Goal: Task Accomplishment & Management: Manage account settings

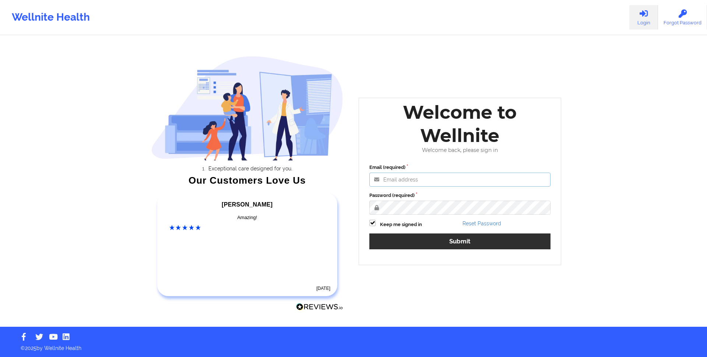
type input "[EMAIL_ADDRESS][DOMAIN_NAME]"
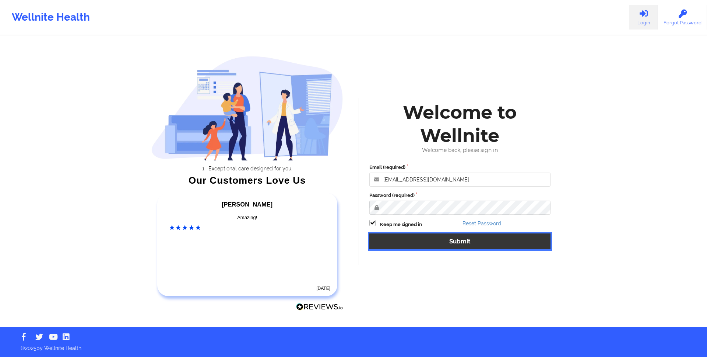
click at [436, 245] on button "Submit" at bounding box center [460, 241] width 181 height 16
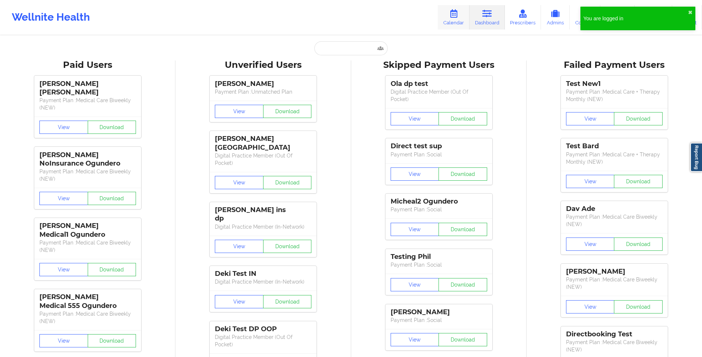
click at [448, 15] on link "Calendar" at bounding box center [454, 17] width 32 height 24
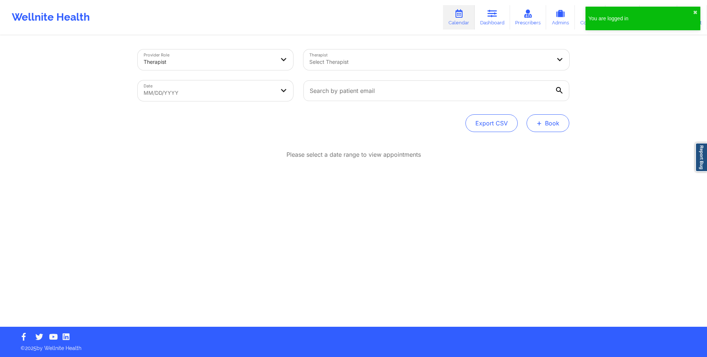
click at [540, 123] on span "+" at bounding box center [540, 123] width 6 height 4
click at [527, 157] on button "Doctor Consultation" at bounding box center [536, 159] width 56 height 12
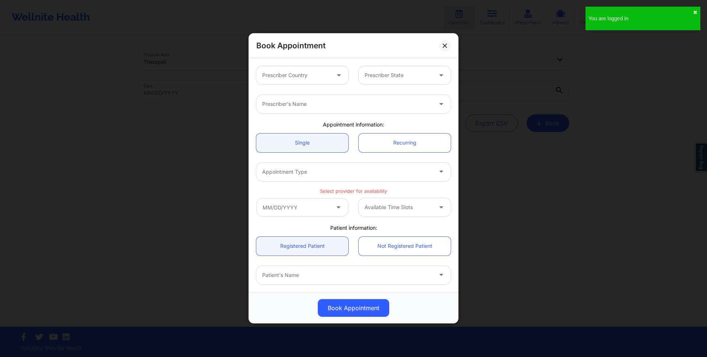
click at [309, 78] on div at bounding box center [296, 75] width 68 height 9
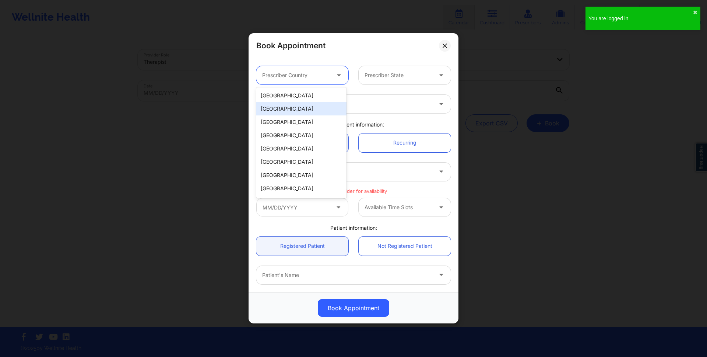
click at [291, 104] on div "[GEOGRAPHIC_DATA]" at bounding box center [301, 108] width 90 height 13
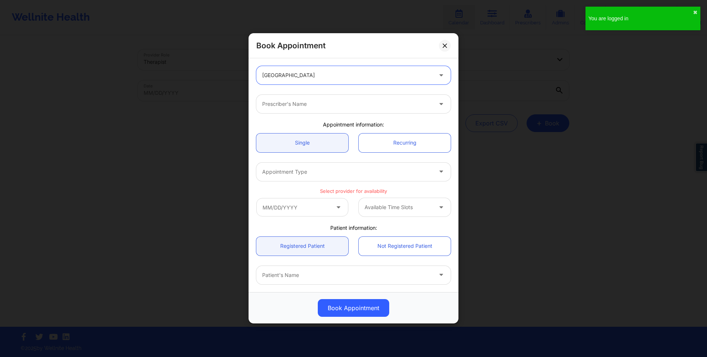
click at [372, 99] on div "Prescriber's Name" at bounding box center [344, 104] width 177 height 18
click at [366, 78] on div at bounding box center [347, 75] width 170 height 9
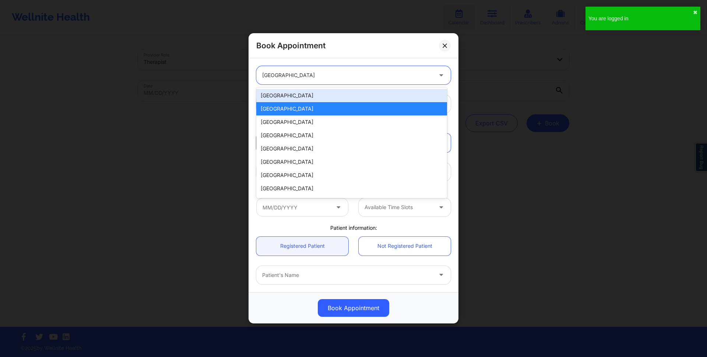
click at [339, 92] on div "[GEOGRAPHIC_DATA]" at bounding box center [351, 95] width 191 height 13
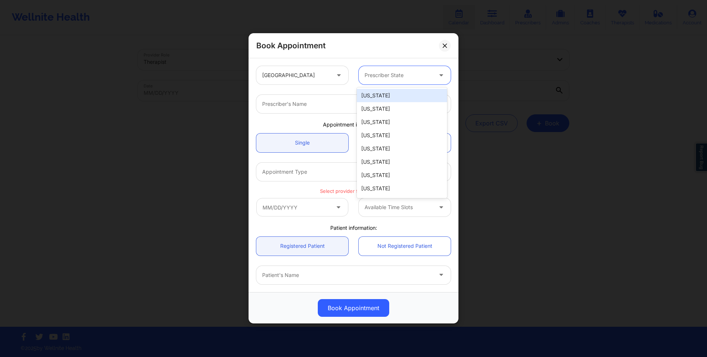
click at [442, 76] on div at bounding box center [442, 75] width 9 height 9
click at [403, 92] on div "[US_STATE]" at bounding box center [402, 95] width 90 height 13
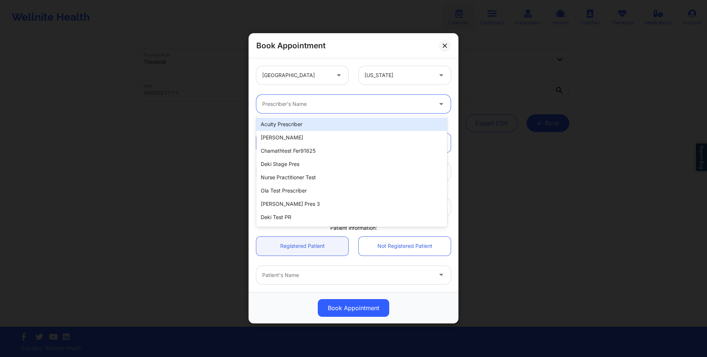
click at [335, 107] on div at bounding box center [347, 104] width 170 height 9
click at [323, 122] on div "Acuity Prescriber" at bounding box center [351, 124] width 191 height 13
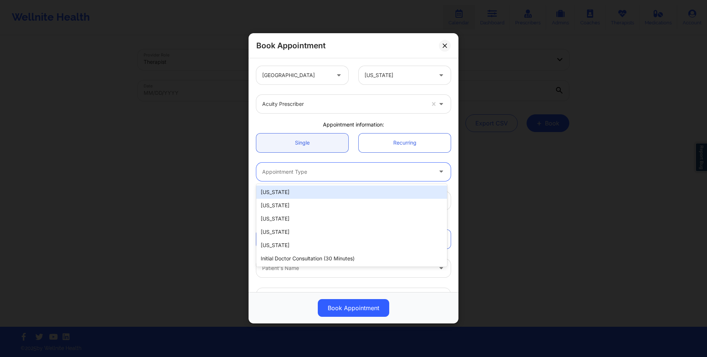
click at [334, 168] on div at bounding box center [347, 171] width 170 height 9
click at [321, 184] on div "[US_STATE] [US_STATE] [US_STATE] [US_STATE] [US_STATE] Initial doctor consultat…" at bounding box center [351, 225] width 191 height 83
click at [320, 186] on div "[US_STATE]" at bounding box center [351, 191] width 191 height 13
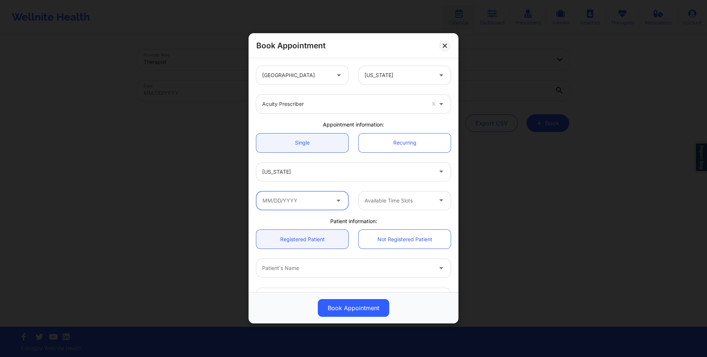
click at [315, 199] on input "text" at bounding box center [302, 200] width 92 height 18
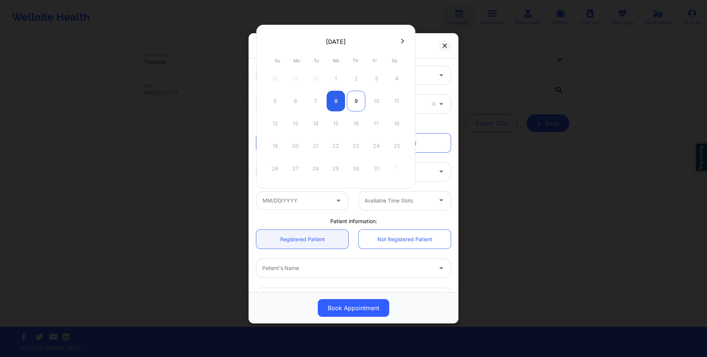
click at [355, 106] on div "9" at bounding box center [356, 101] width 18 height 21
type input "[DATE]"
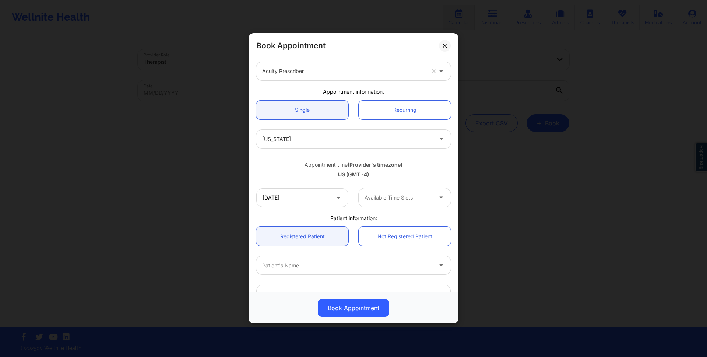
scroll to position [49, 0]
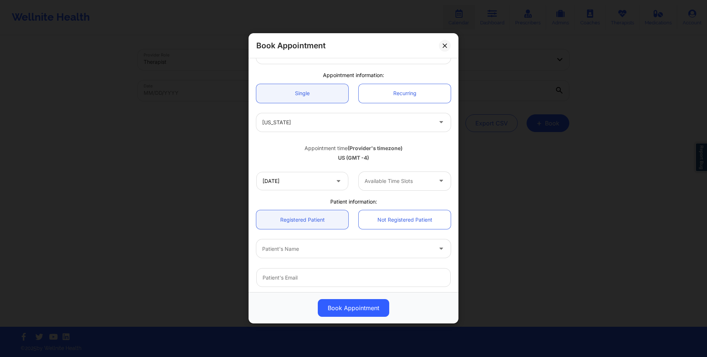
click at [360, 240] on div "Patient's Name" at bounding box center [344, 248] width 177 height 18
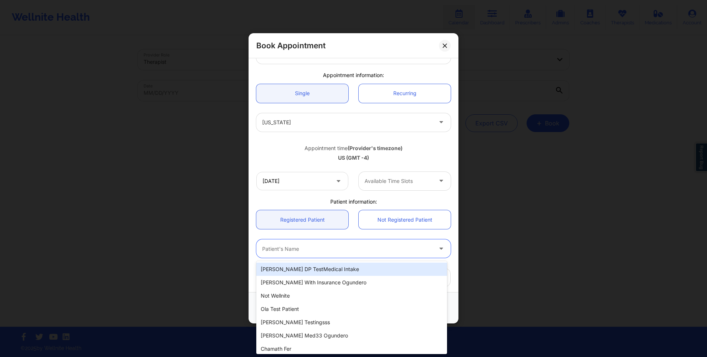
click at [337, 267] on div "[PERSON_NAME] DP TestMedical Intake" at bounding box center [351, 268] width 191 height 13
type input "[EMAIL_ADDRESS][DOMAIN_NAME]"
type input "[PHONE_NUMBER]"
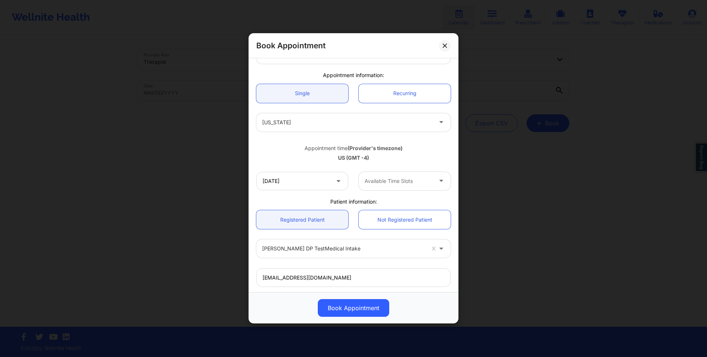
click at [381, 153] on div "Appointment time (Provider's timezone) [GEOGRAPHIC_DATA] (GMT -4)" at bounding box center [353, 152] width 205 height 20
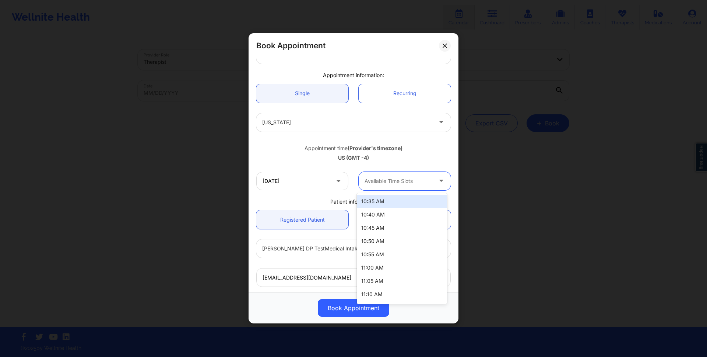
click at [396, 180] on div at bounding box center [399, 180] width 68 height 9
click at [394, 201] on div "10:35 AM" at bounding box center [402, 201] width 90 height 13
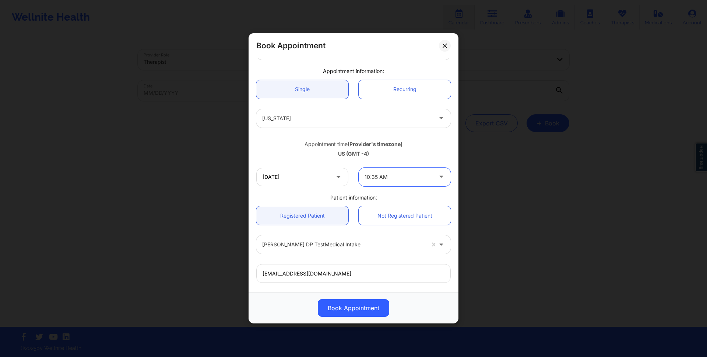
scroll to position [0, 0]
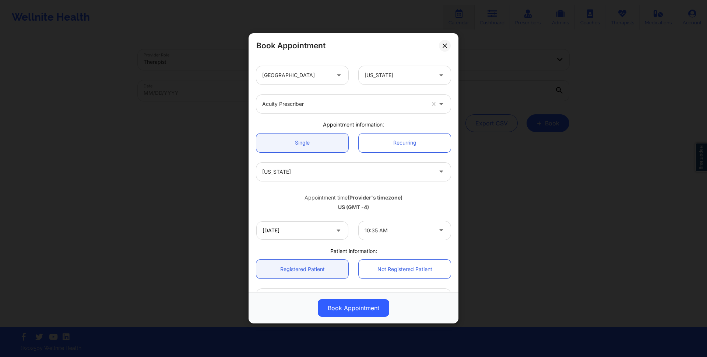
click at [536, 230] on div "Book Appointment [GEOGRAPHIC_DATA] [US_STATE] Acuity Prescriber Appointment inf…" at bounding box center [353, 178] width 707 height 357
